Goal: Task Accomplishment & Management: Use online tool/utility

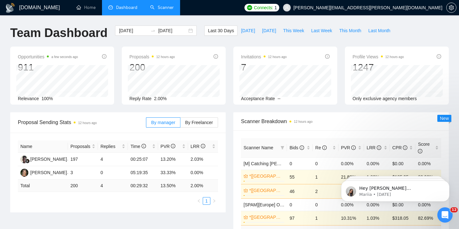
click at [157, 10] on link "Scanner" at bounding box center [162, 7] width 24 height 5
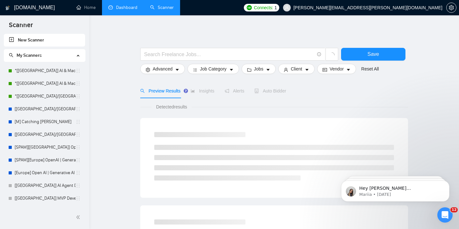
click at [132, 10] on link "Dashboard" at bounding box center [122, 7] width 29 height 5
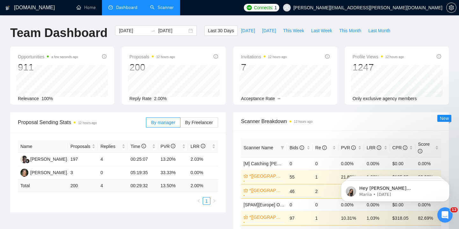
click at [155, 10] on link "Scanner" at bounding box center [162, 7] width 24 height 5
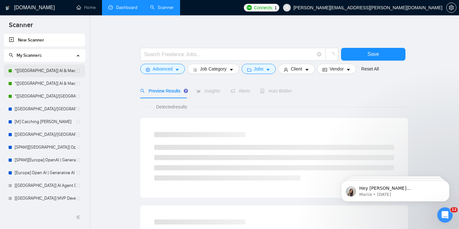
click at [57, 71] on link "*[[GEOGRAPHIC_DATA]] AI & Machine Learning Software" at bounding box center [45, 70] width 61 height 13
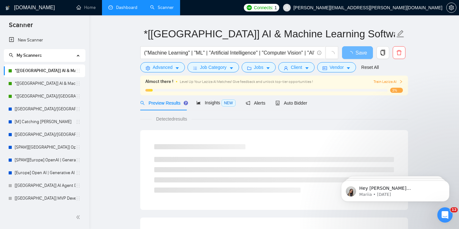
scroll to position [17, 0]
click at [62, 80] on link "*[[GEOGRAPHIC_DATA]] AI & Machine Learning Software" at bounding box center [45, 83] width 61 height 13
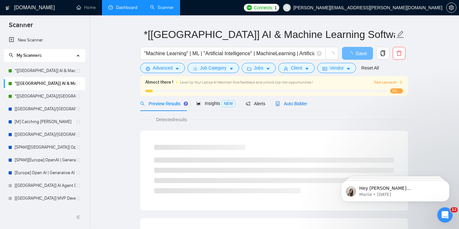
click at [299, 106] on span "Auto Bidder" at bounding box center [291, 103] width 32 height 5
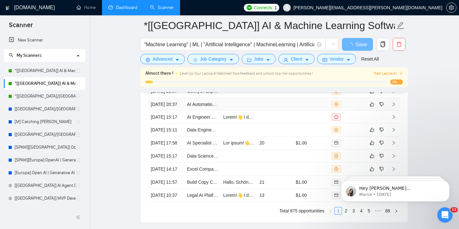
scroll to position [1585, 0]
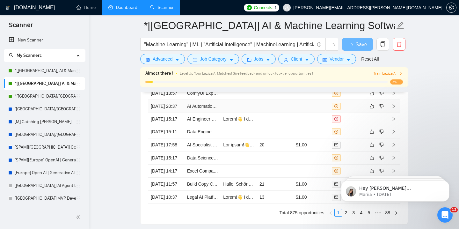
click at [203, 113] on td "AI Automation Specialist Needed" at bounding box center [203, 106] width 36 height 13
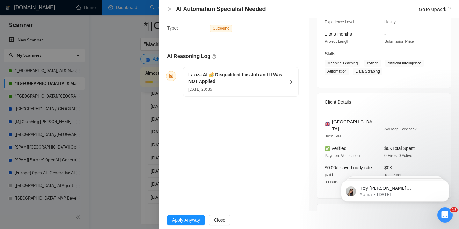
scroll to position [41, 0]
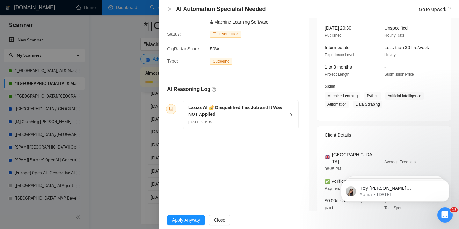
click at [199, 116] on h5 "Laziza AI 👑 Disqualified this Job and It Was NOT Applied" at bounding box center [236, 110] width 97 height 13
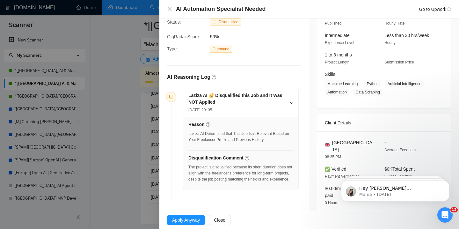
scroll to position [57, 0]
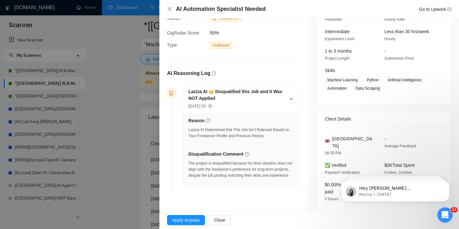
click at [106, 103] on div at bounding box center [229, 114] width 459 height 229
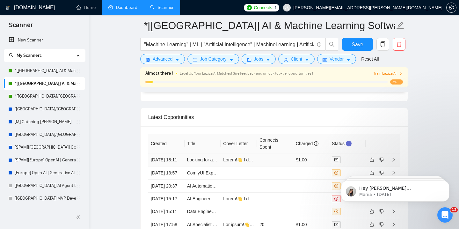
click at [200, 166] on td "Looking for an ML expert who can make a crypto price prediction." at bounding box center [203, 159] width 36 height 13
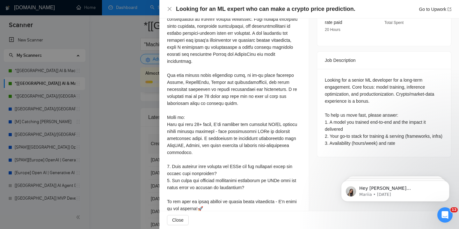
scroll to position [243, 0]
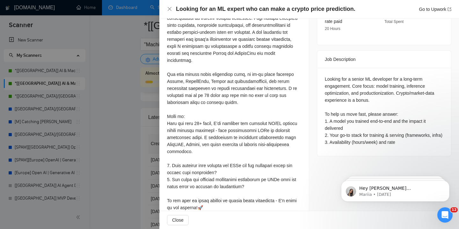
click at [108, 103] on div at bounding box center [229, 114] width 459 height 229
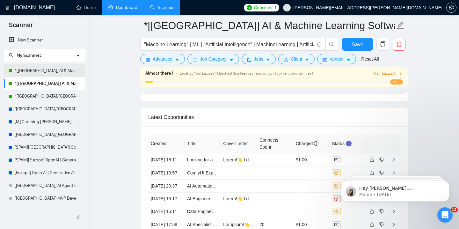
click at [41, 74] on link "*[[GEOGRAPHIC_DATA]] AI & Machine Learning Software" at bounding box center [45, 70] width 61 height 13
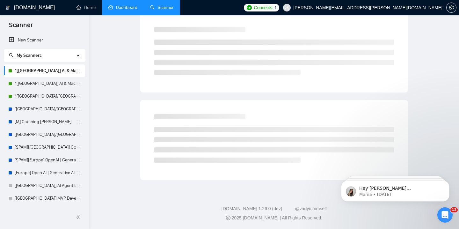
scroll to position [24, 0]
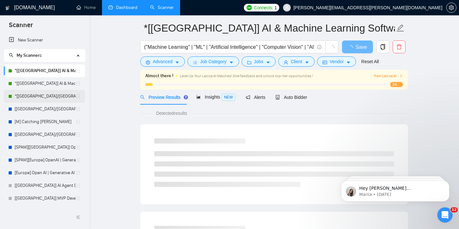
click at [61, 95] on link "*[[GEOGRAPHIC_DATA]/[GEOGRAPHIC_DATA]] AI Agent Development" at bounding box center [45, 96] width 61 height 13
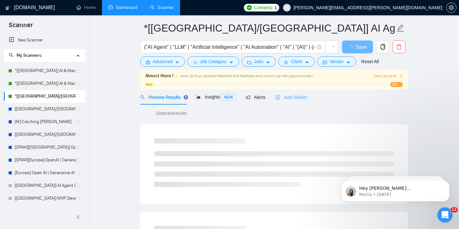
click at [303, 102] on div "Auto Bidder" at bounding box center [291, 97] width 32 height 15
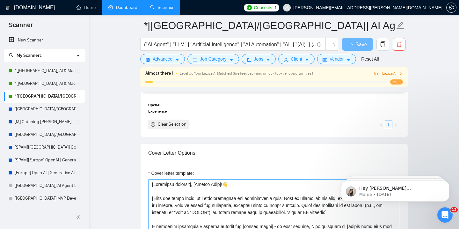
scroll to position [622, 0]
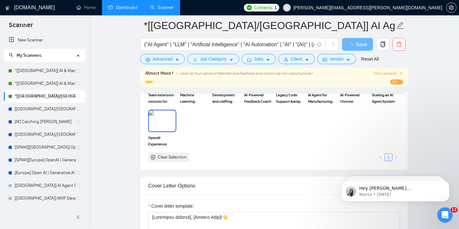
click at [169, 124] on img at bounding box center [162, 120] width 27 height 21
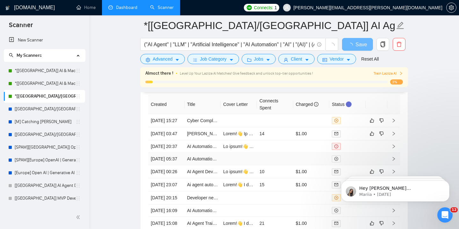
scroll to position [1544, 0]
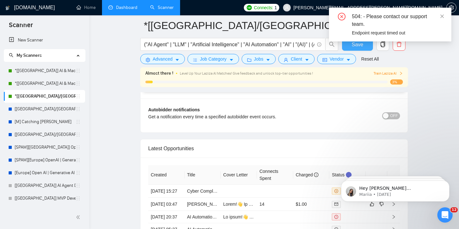
click at [359, 47] on span "Save" at bounding box center [357, 44] width 11 height 8
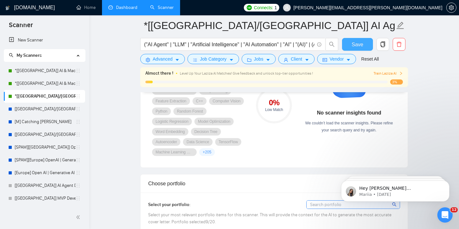
scroll to position [429, 0]
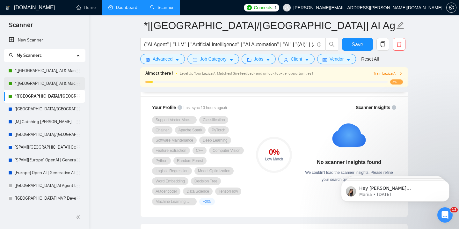
click at [47, 85] on link "*[[GEOGRAPHIC_DATA]] AI & Machine Learning Software" at bounding box center [45, 83] width 61 height 13
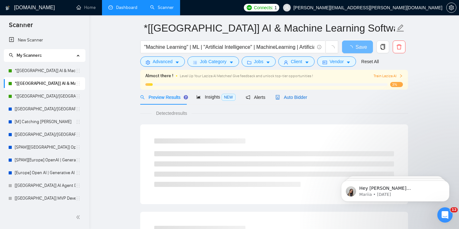
click at [299, 97] on span "Auto Bidder" at bounding box center [291, 97] width 32 height 5
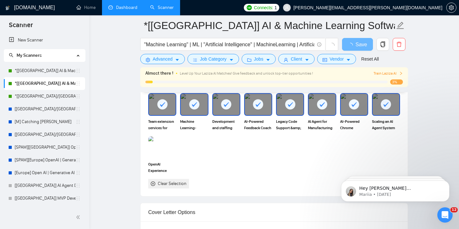
scroll to position [599, 0]
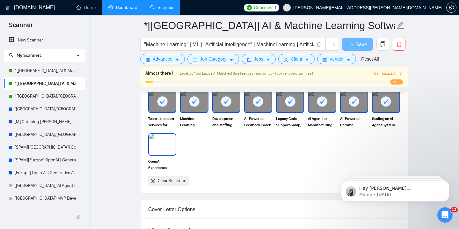
click at [163, 146] on img at bounding box center [162, 144] width 27 height 21
click at [47, 72] on link "*[[GEOGRAPHIC_DATA]] AI & Machine Learning Software" at bounding box center [45, 70] width 61 height 13
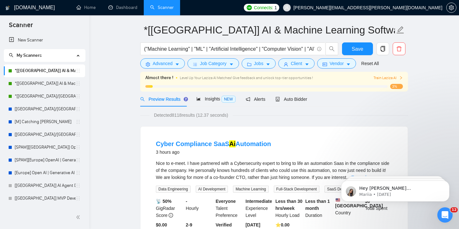
scroll to position [23, 0]
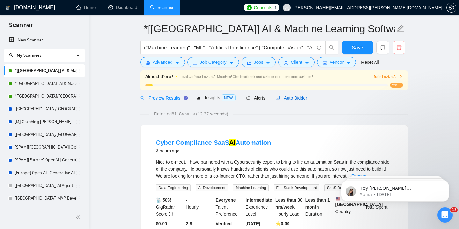
click at [306, 96] on span "Auto Bidder" at bounding box center [291, 97] width 32 height 5
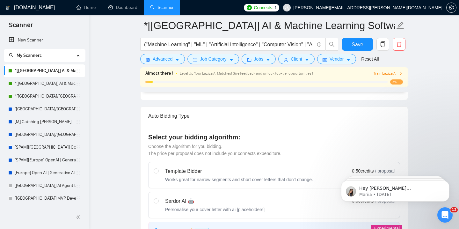
scroll to position [138, 0]
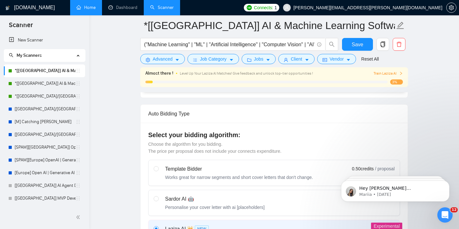
click at [76, 6] on link "Home" at bounding box center [85, 7] width 19 height 5
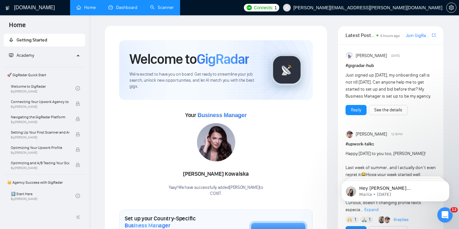
click at [117, 7] on link "Dashboard" at bounding box center [122, 7] width 29 height 5
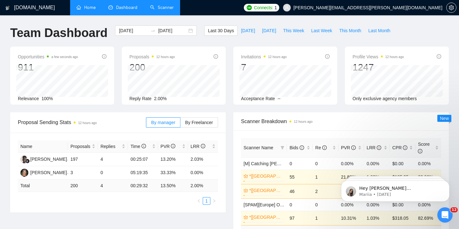
click at [438, 55] on icon "info-circle" at bounding box center [439, 56] width 4 height 4
